Goal: Task Accomplishment & Management: Use online tool/utility

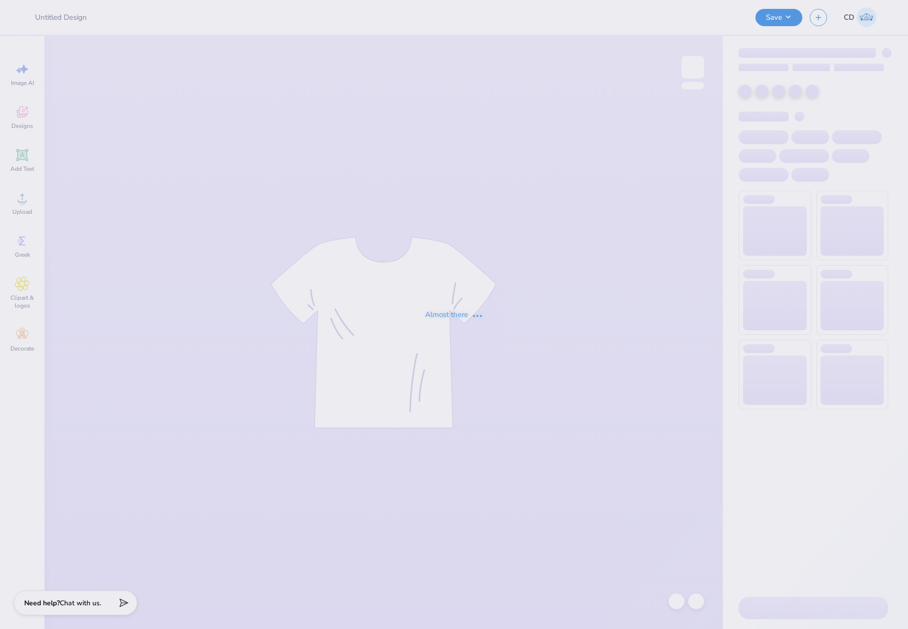
type input "Merch for Semi Formal"
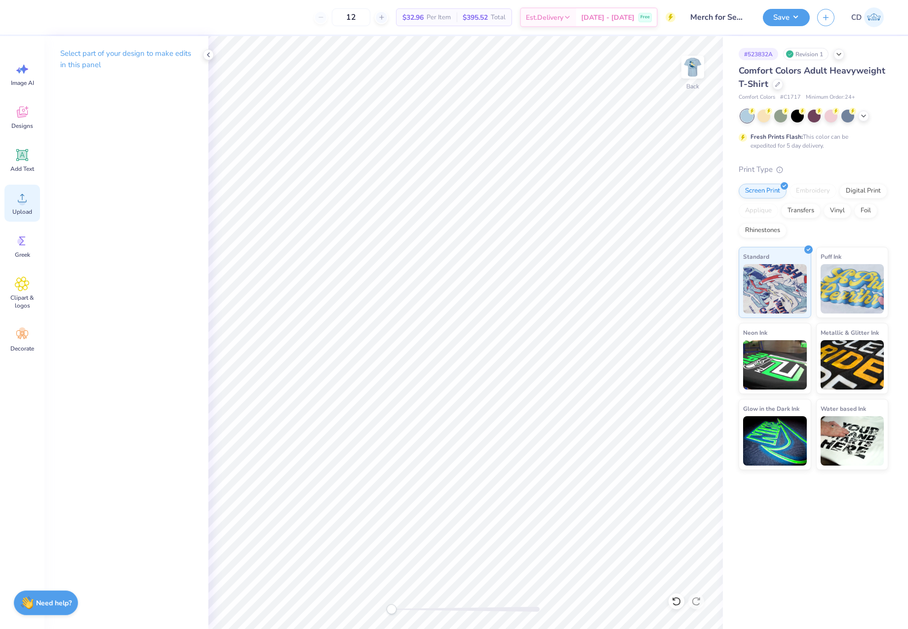
click at [18, 203] on icon at bounding box center [22, 198] width 15 height 15
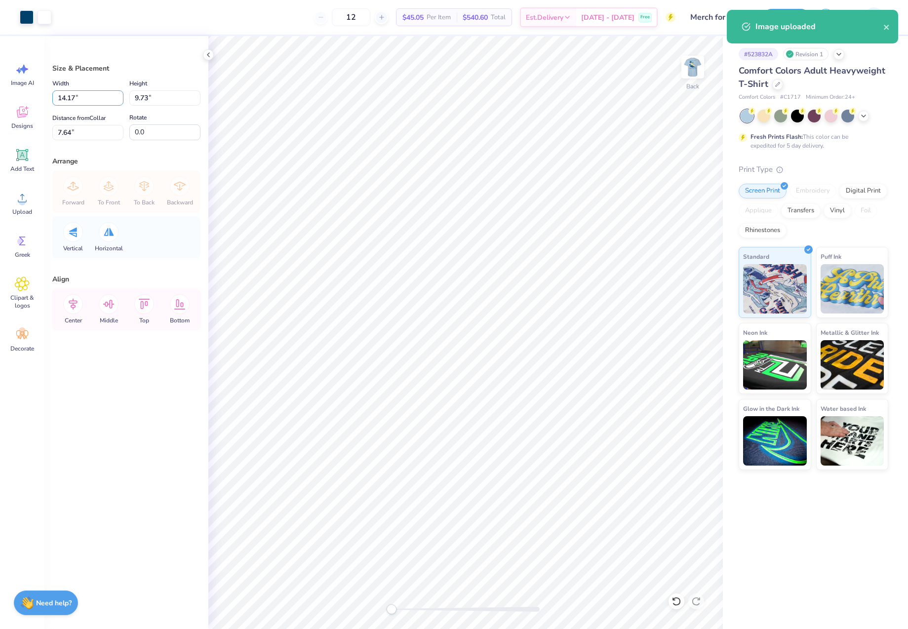
drag, startPoint x: 81, startPoint y: 96, endPoint x: 50, endPoint y: 97, distance: 30.6
click at [50, 97] on div "Size & Placement Width 14.17 14.17 " Height 9.73 9.73 " Distance from Collar 7.…" at bounding box center [126, 332] width 164 height 593
type input "4.50"
type input "3.09"
type input "10.96"
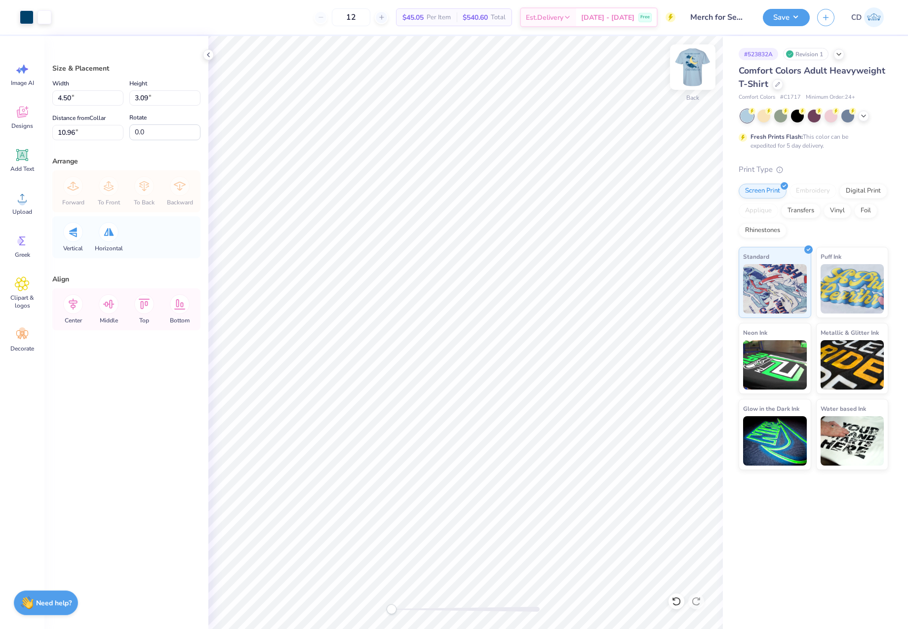
click at [695, 66] on img at bounding box center [693, 67] width 40 height 40
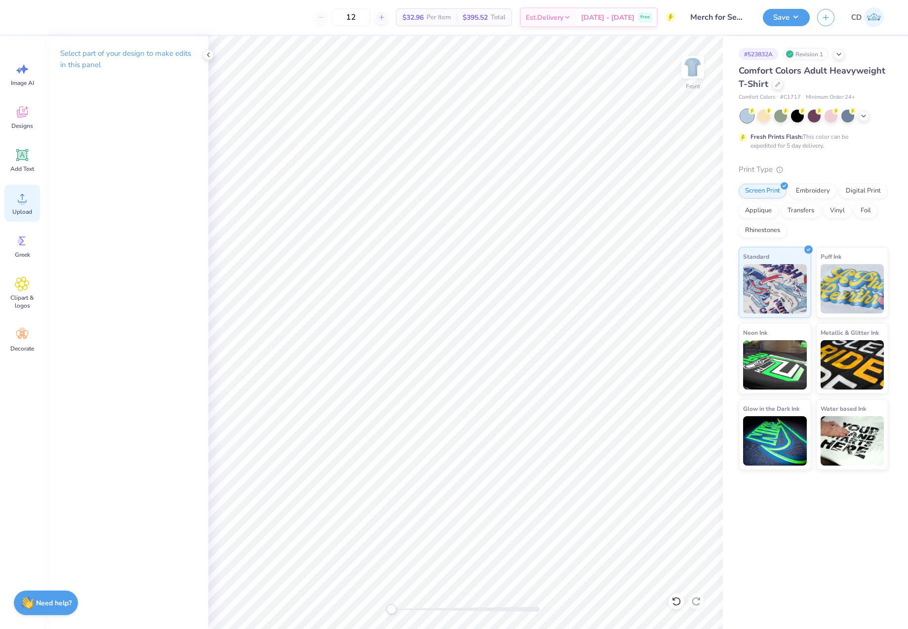
click at [22, 196] on icon at bounding box center [22, 198] width 9 height 8
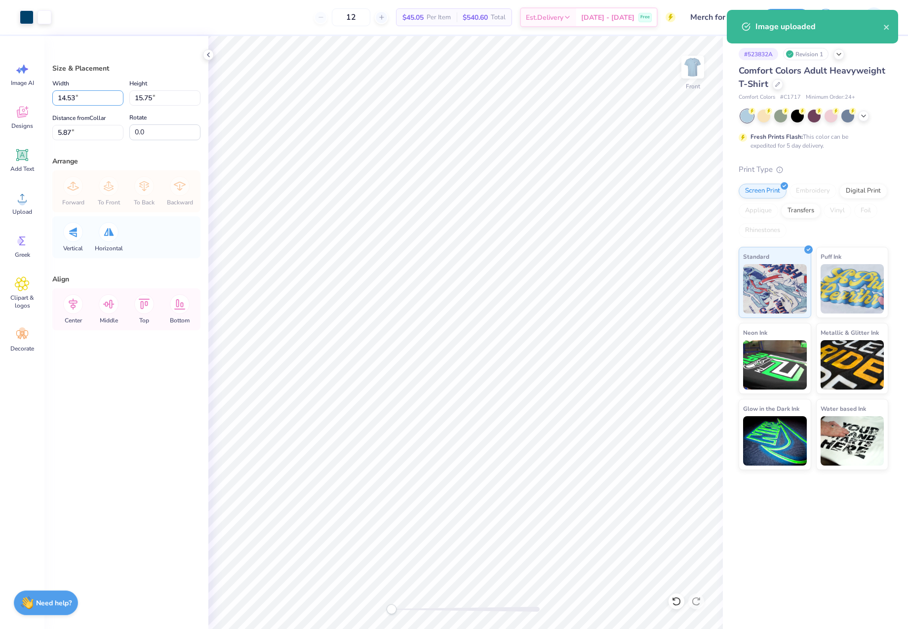
drag, startPoint x: 87, startPoint y: 96, endPoint x: 49, endPoint y: 95, distance: 38.5
click at [49, 95] on div "Size & Placement Width 14.53 14.53 " Height 15.75 15.75 " Distance from Collar …" at bounding box center [126, 332] width 164 height 593
type input "12.50"
type input "13.55"
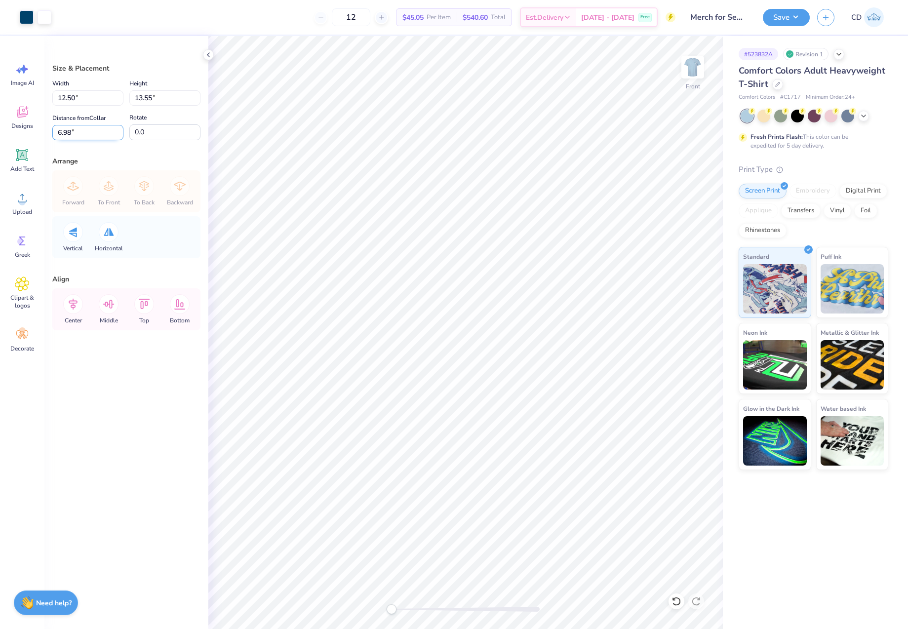
drag, startPoint x: 84, startPoint y: 132, endPoint x: 58, endPoint y: 131, distance: 25.7
click at [58, 131] on input "6.98" at bounding box center [87, 132] width 71 height 15
type input "3"
click at [785, 19] on button "Save" at bounding box center [786, 15] width 47 height 17
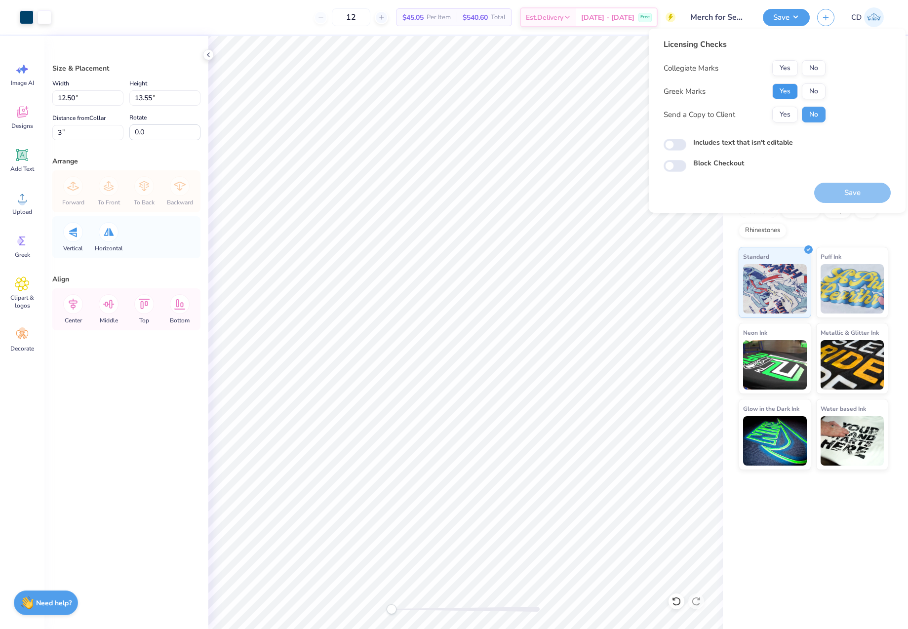
click at [781, 97] on button "Yes" at bounding box center [785, 91] width 26 height 16
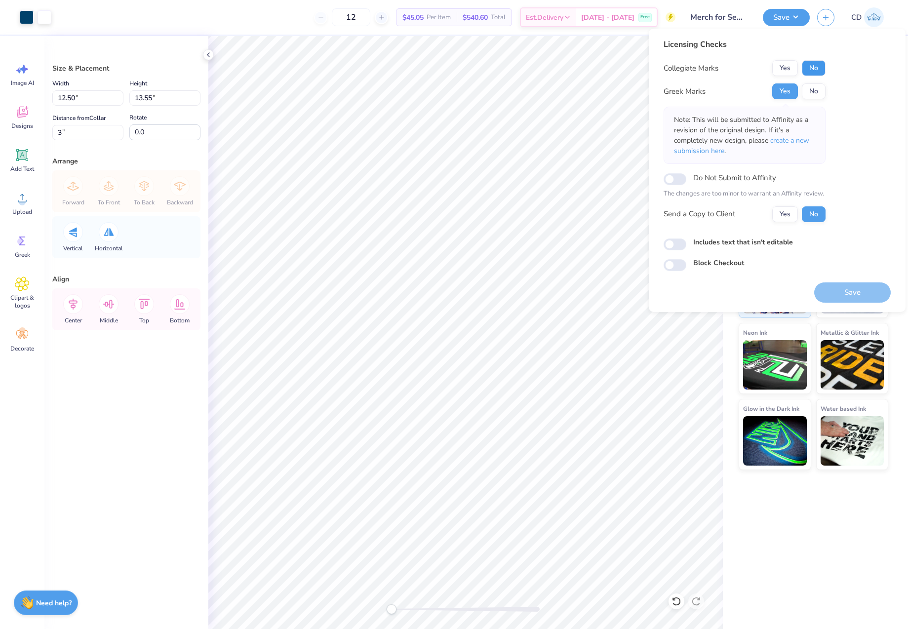
click at [821, 71] on button "No" at bounding box center [814, 68] width 24 height 16
click at [672, 244] on input "Includes text that isn't editable" at bounding box center [675, 245] width 23 height 12
checkbox input "true"
click at [852, 291] on button "Save" at bounding box center [852, 292] width 77 height 20
